Goal: Register for event/course

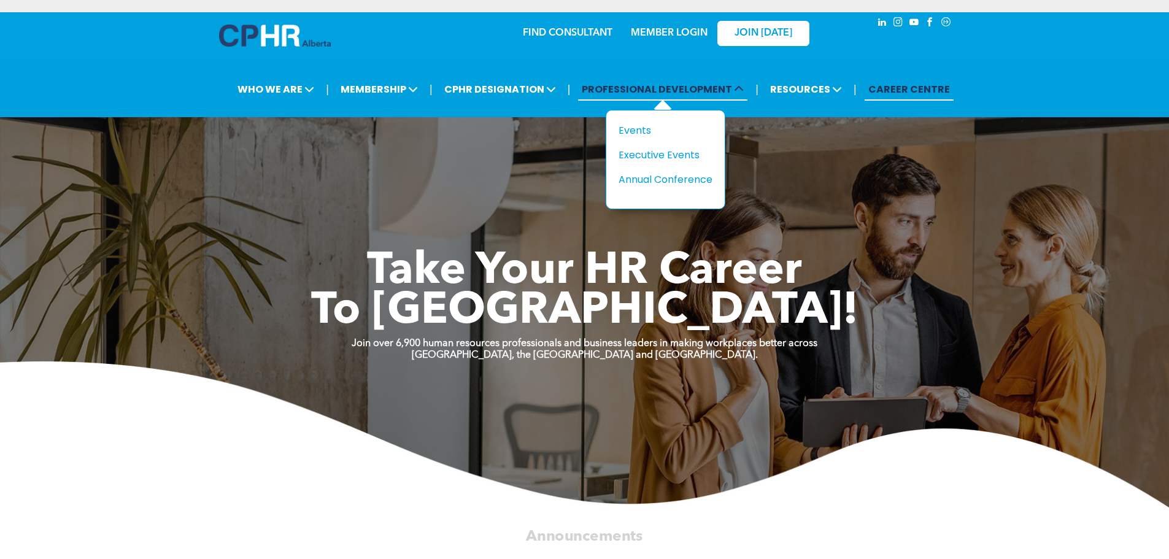
click at [692, 92] on span "PROFESSIONAL DEVELOPMENT" at bounding box center [662, 89] width 169 height 23
click at [650, 126] on div "Events" at bounding box center [661, 130] width 85 height 15
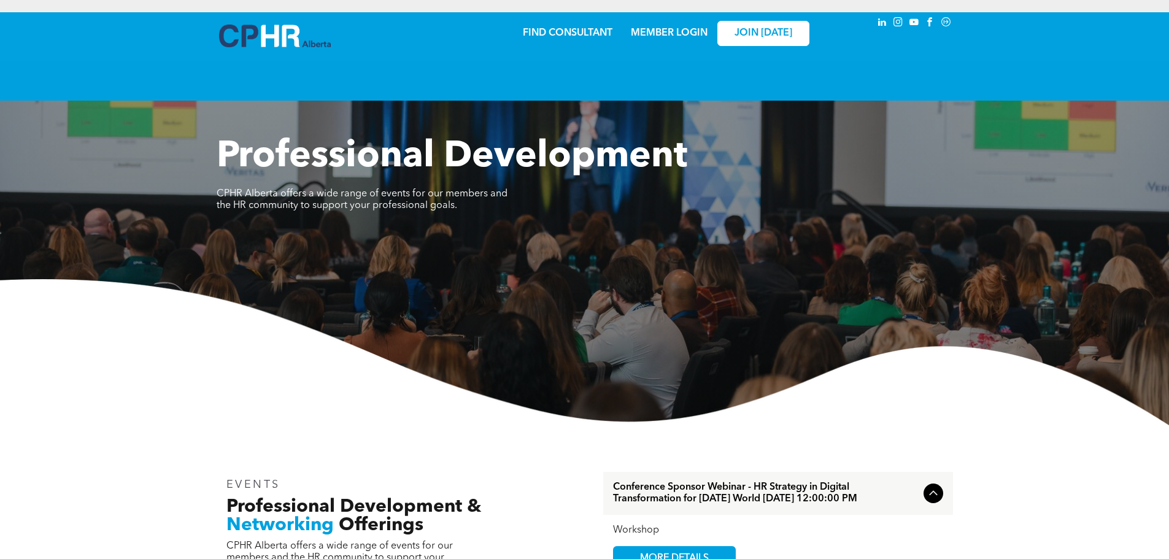
scroll to position [614, 0]
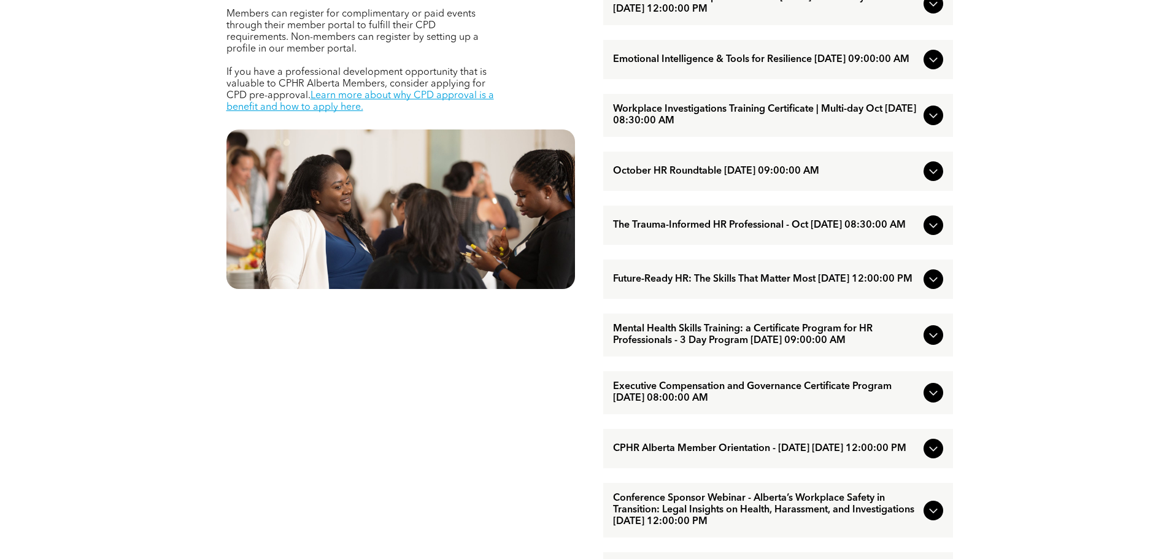
click at [729, 285] on span "Future-Ready HR: The Skills That Matter Most [DATE] 12:00:00 PM" at bounding box center [766, 280] width 306 height 12
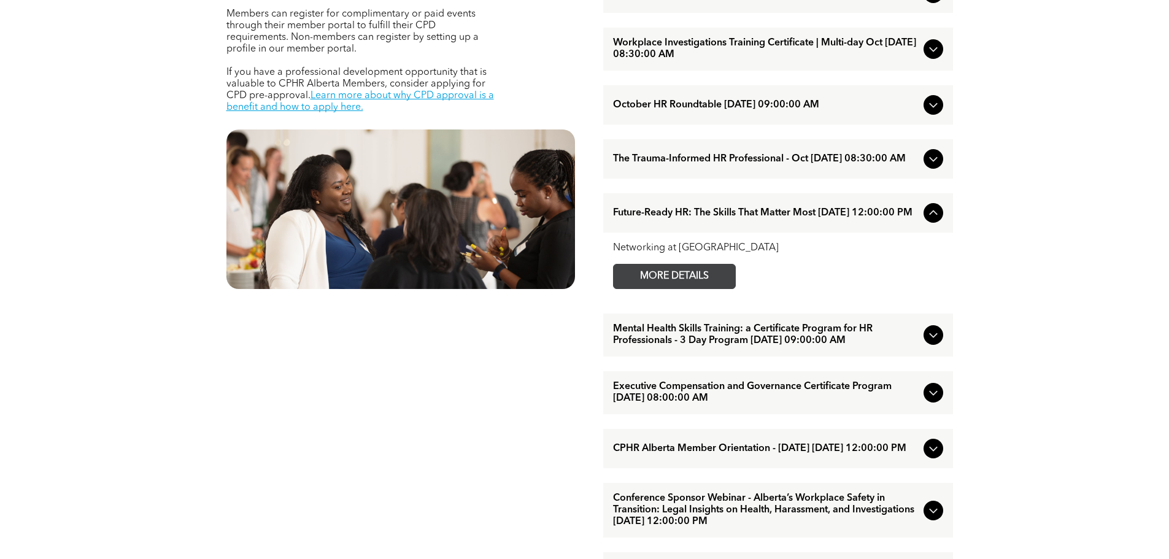
click at [697, 289] on span "MORE DETAILS" at bounding box center [674, 277] width 97 height 24
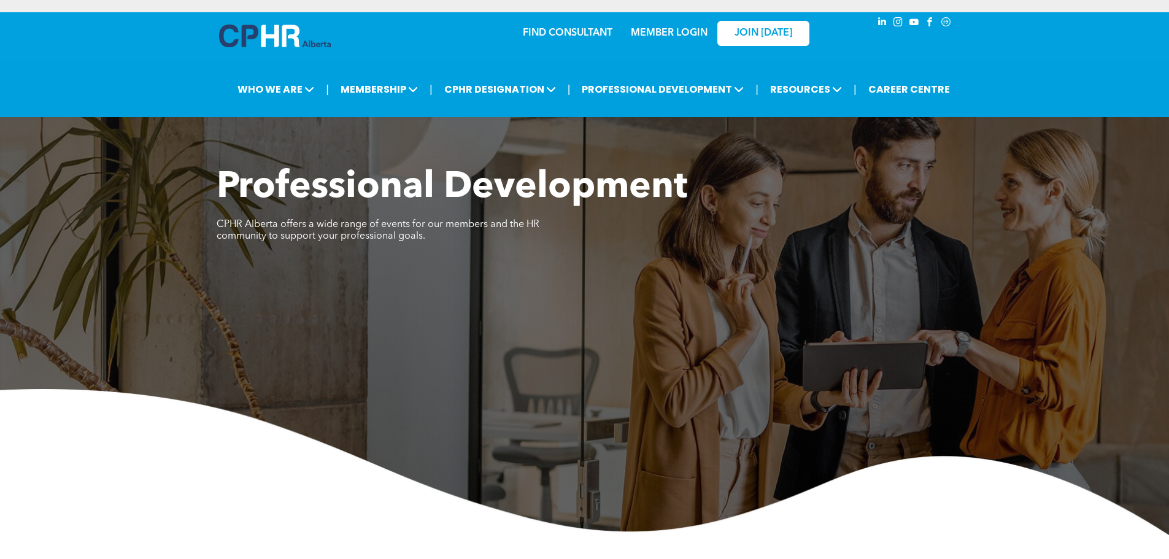
scroll to position [491, 0]
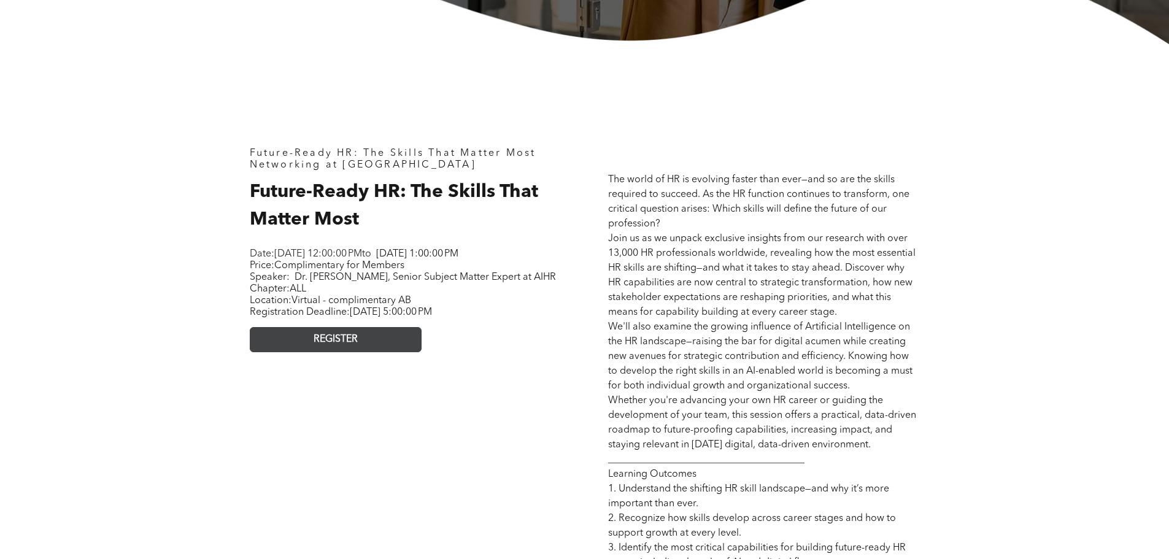
click at [373, 352] on link "REGISTER" at bounding box center [336, 339] width 172 height 25
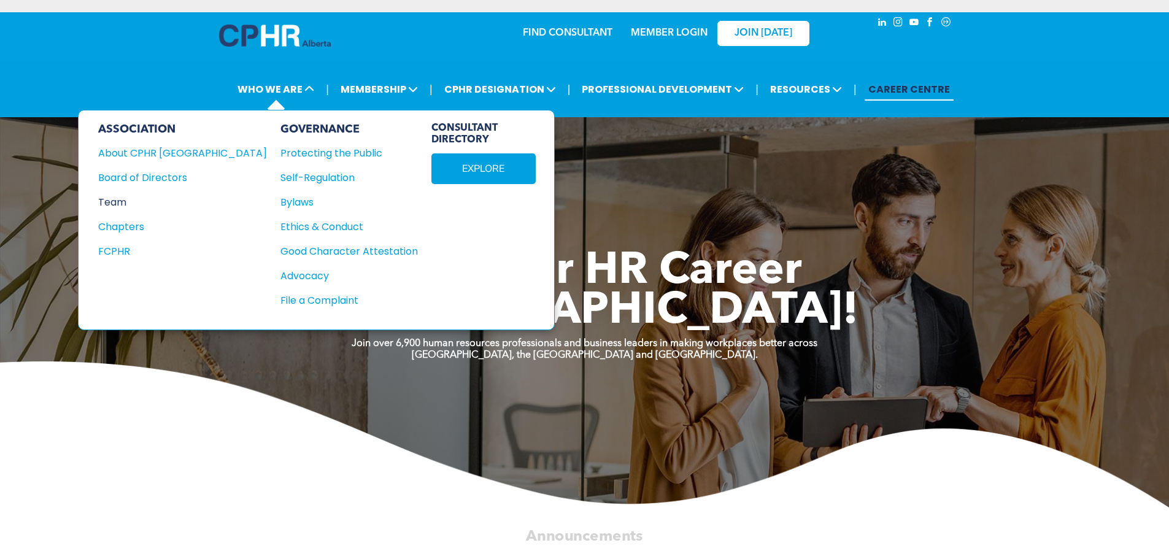
click at [130, 201] on div "Team" at bounding box center [174, 202] width 152 height 15
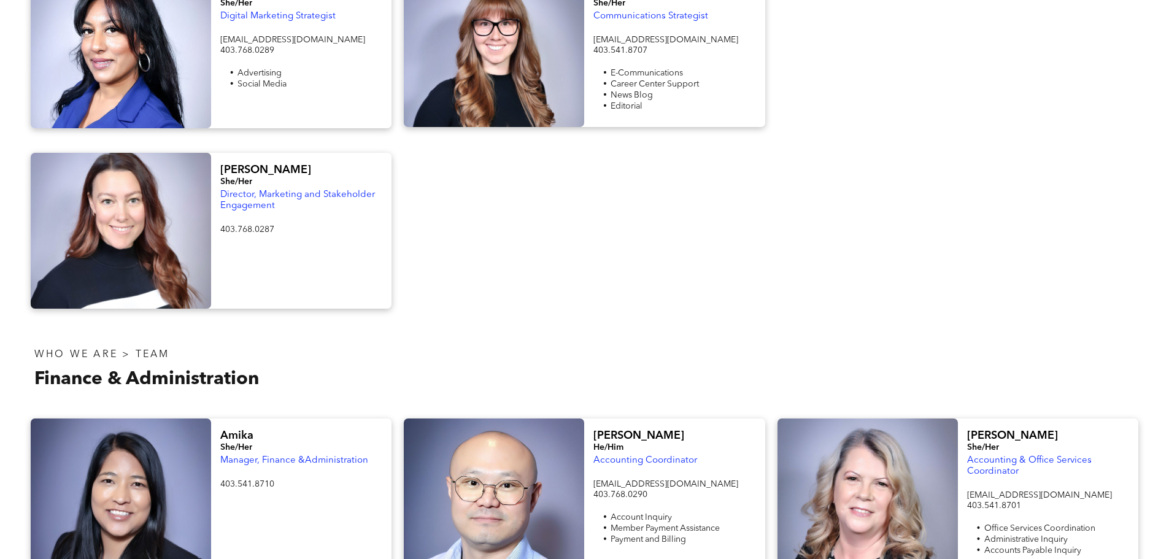
scroll to position [1842, 0]
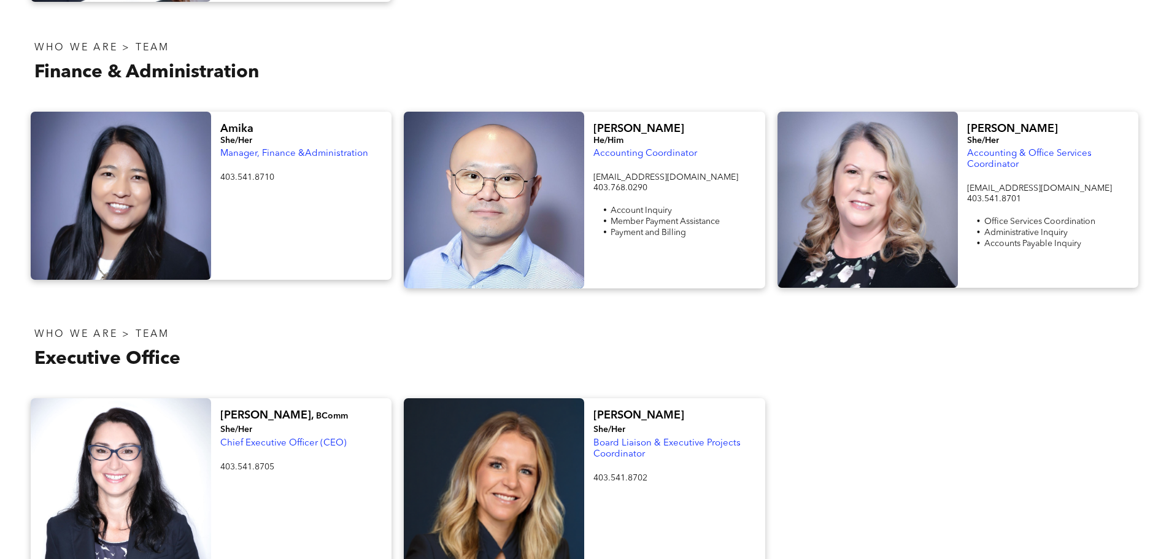
click at [166, 149] on div at bounding box center [121, 196] width 180 height 168
click at [247, 123] on span "Amika" at bounding box center [236, 128] width 33 height 11
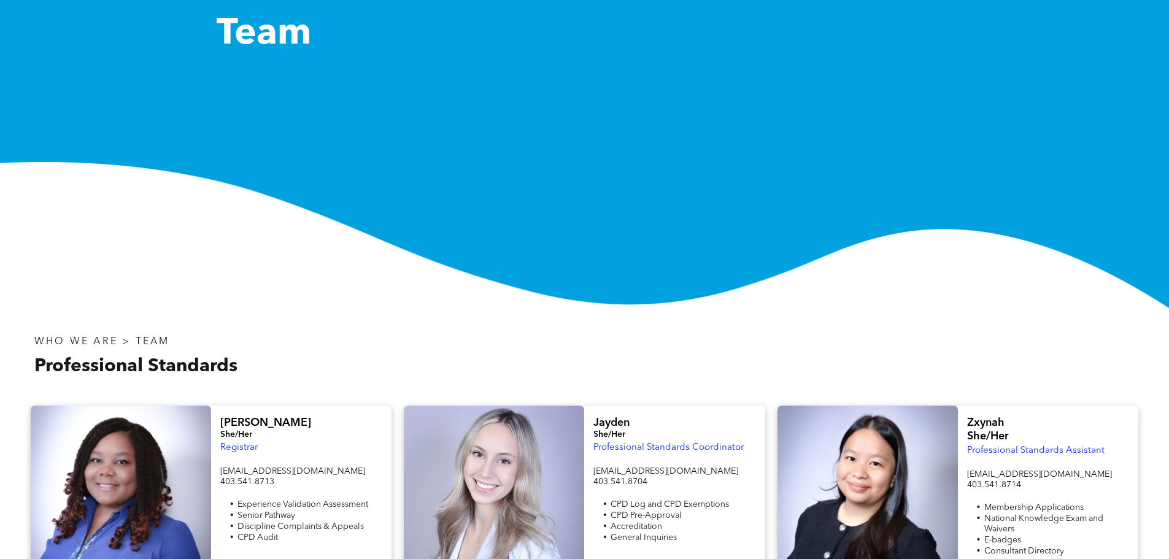
scroll to position [0, 0]
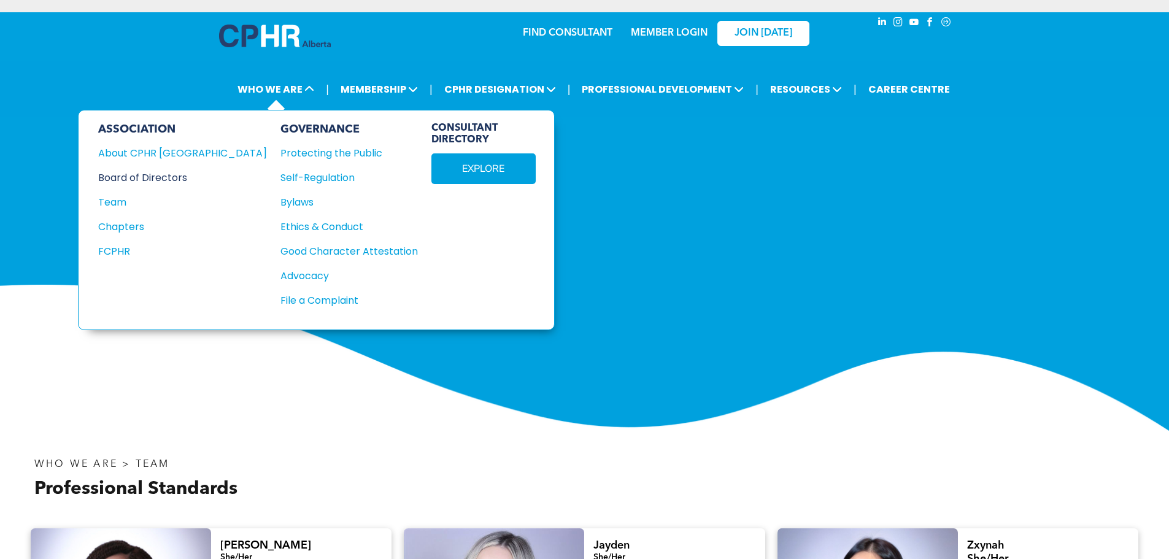
click at [171, 174] on div "Board of Directors" at bounding box center [174, 177] width 152 height 15
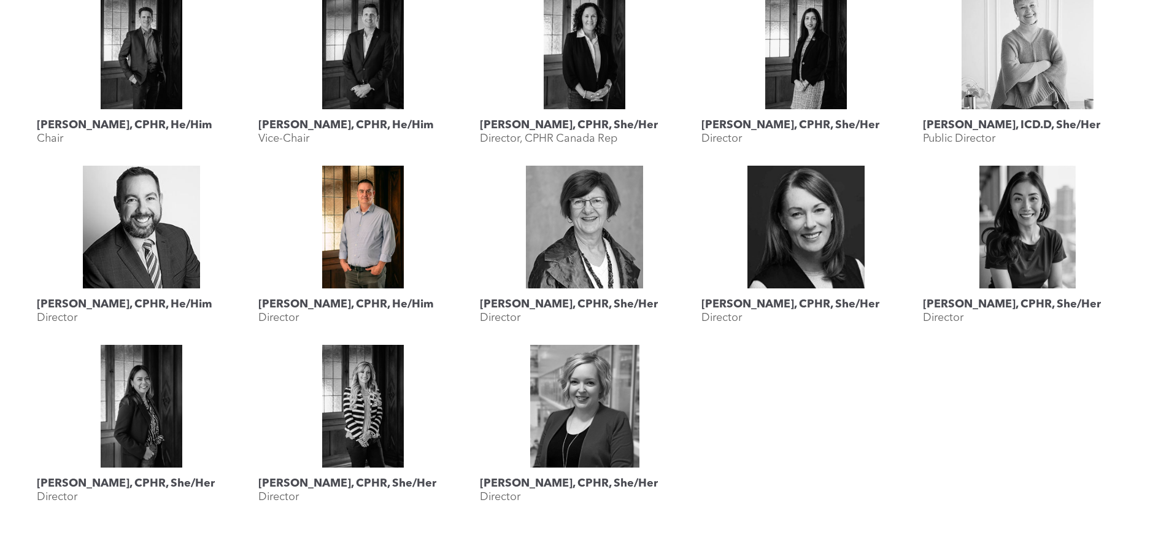
scroll to position [737, 0]
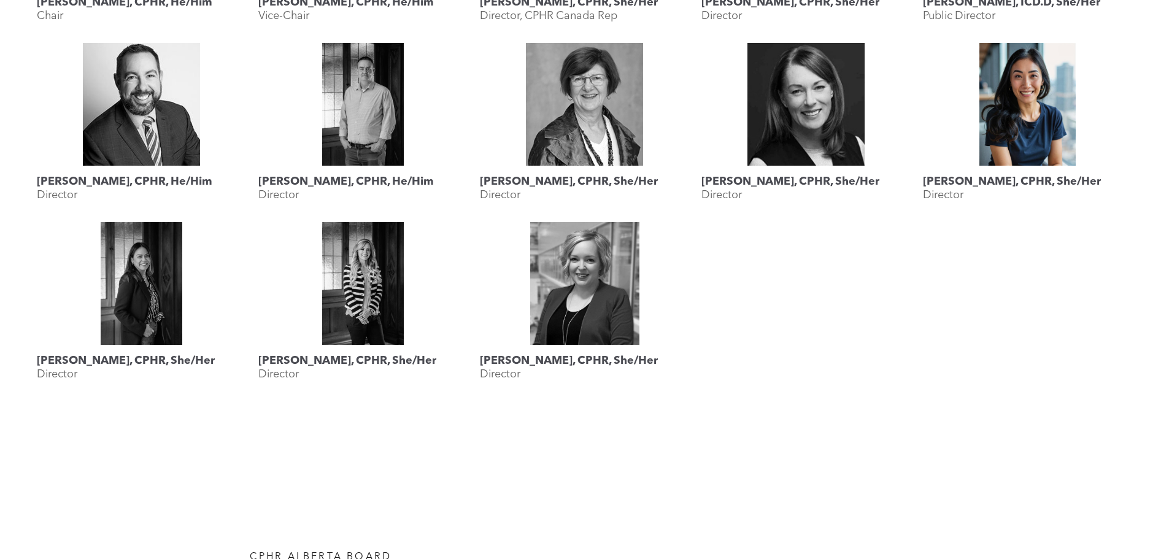
click at [1043, 92] on link "Rebecca Lee, CPHR, She/Her" at bounding box center [1027, 104] width 209 height 123
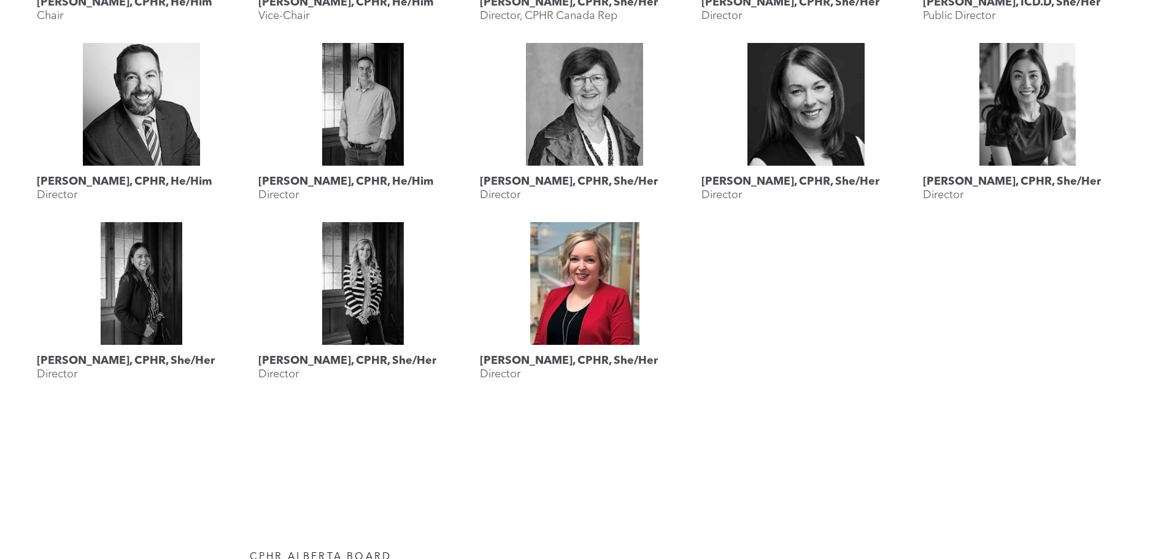
click at [563, 268] on link "Shauna Yohemas, CPHR, She/Her" at bounding box center [584, 283] width 209 height 123
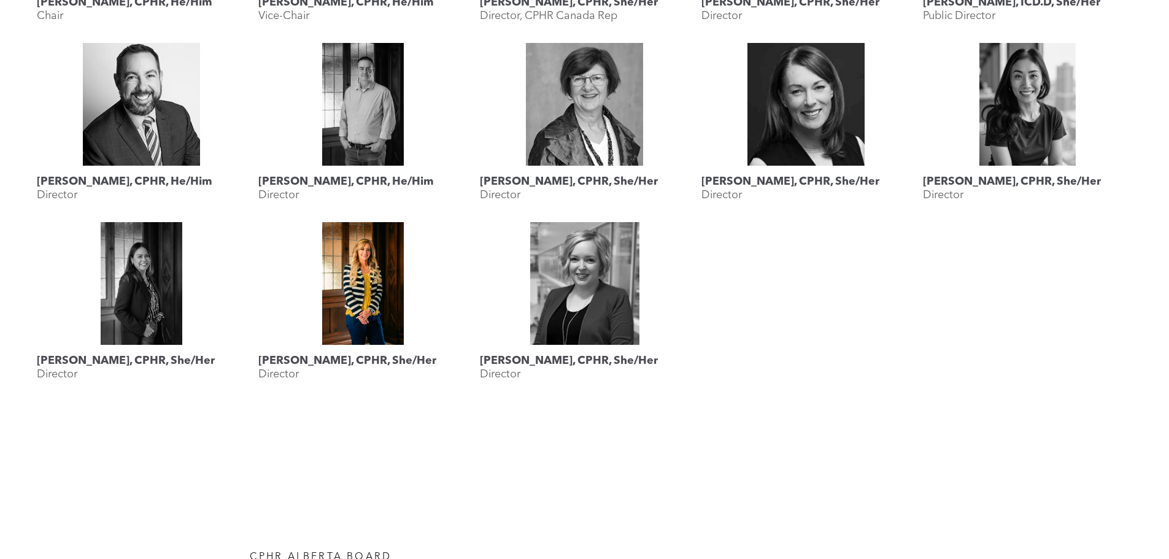
click at [376, 261] on link "Megan Vaughan, CPHR, She/Her" at bounding box center [362, 283] width 209 height 123
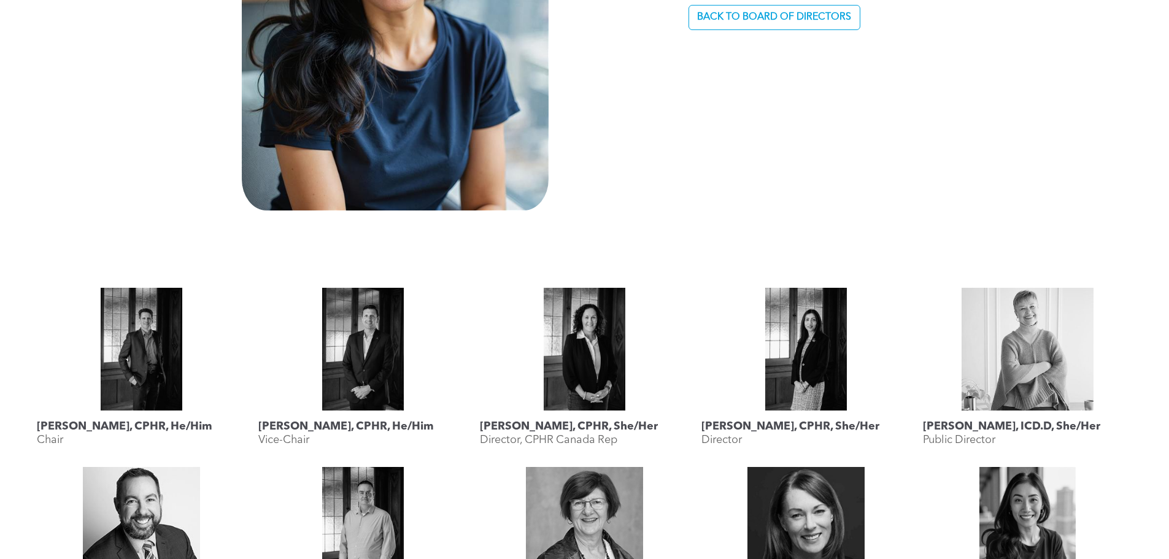
scroll to position [491, 0]
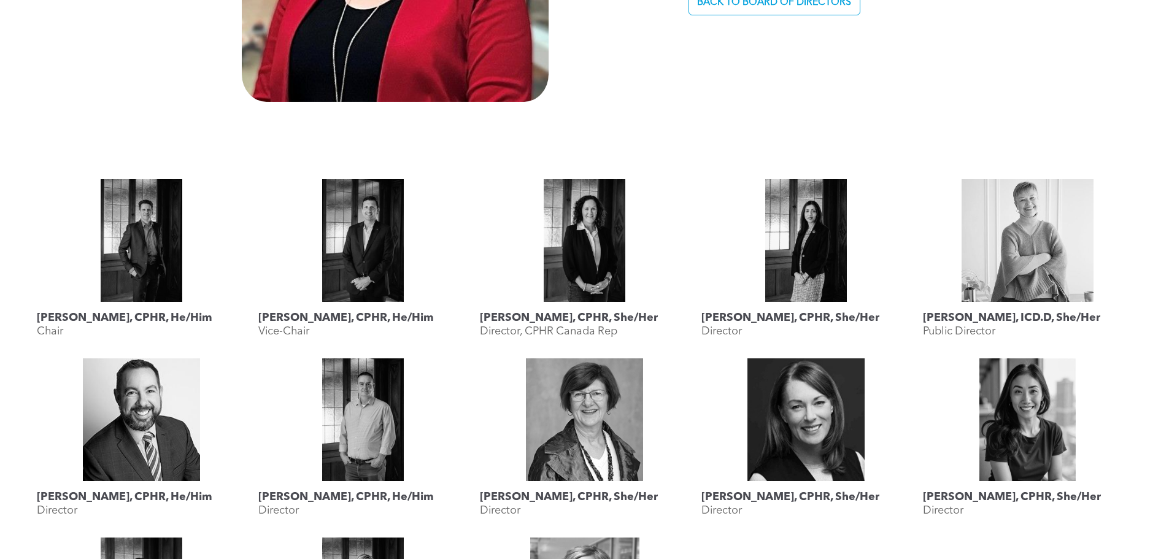
scroll to position [491, 0]
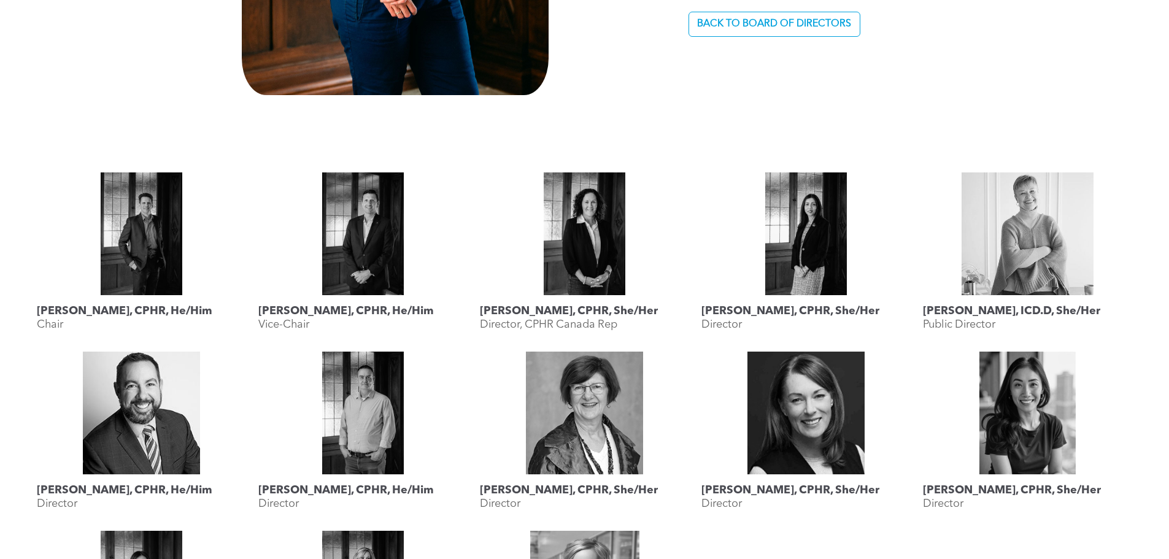
scroll to position [982, 0]
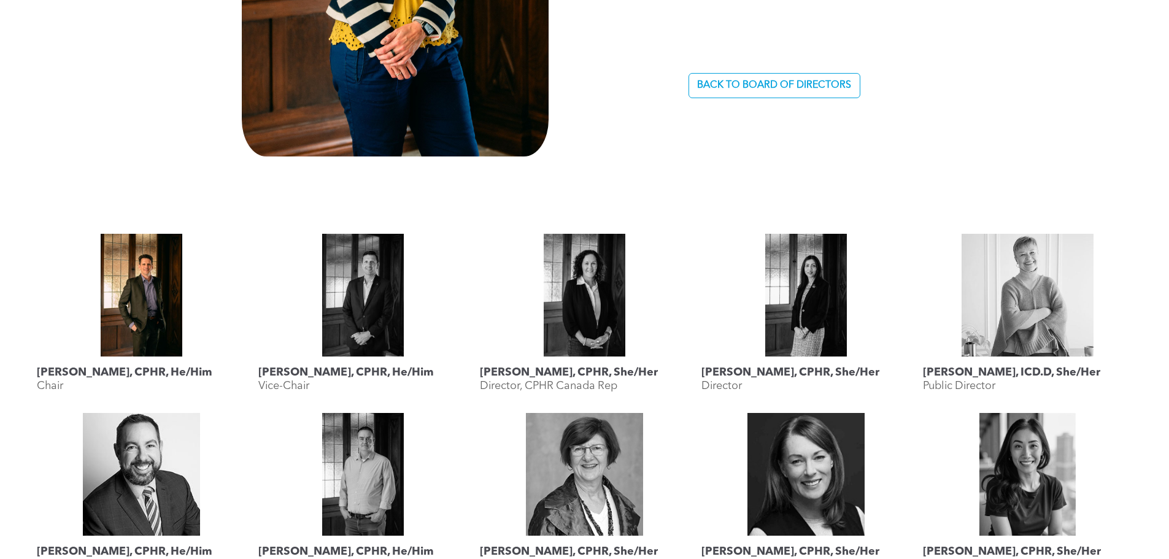
click at [118, 252] on link at bounding box center [141, 295] width 209 height 123
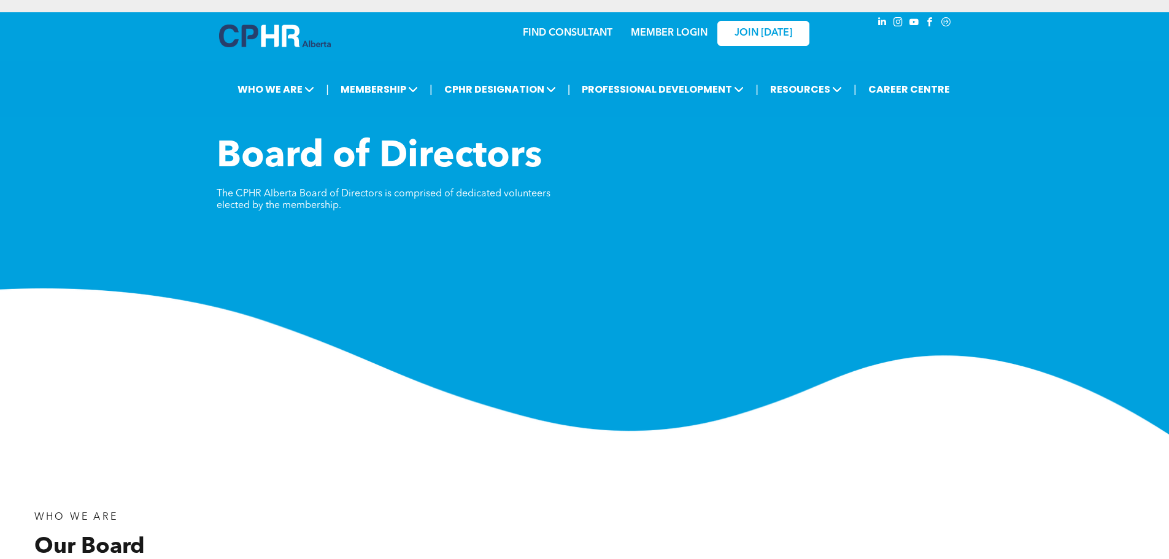
scroll to position [552, 0]
